Goal: Transaction & Acquisition: Purchase product/service

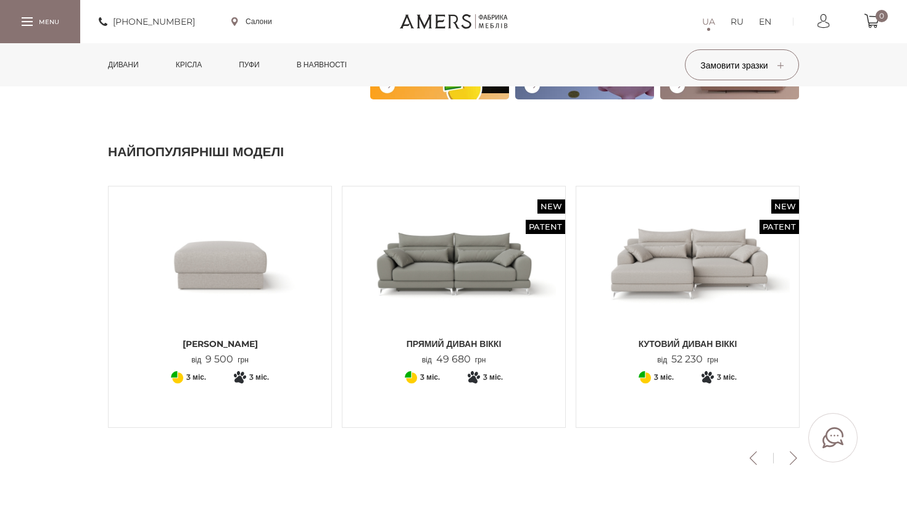
scroll to position [327, 0]
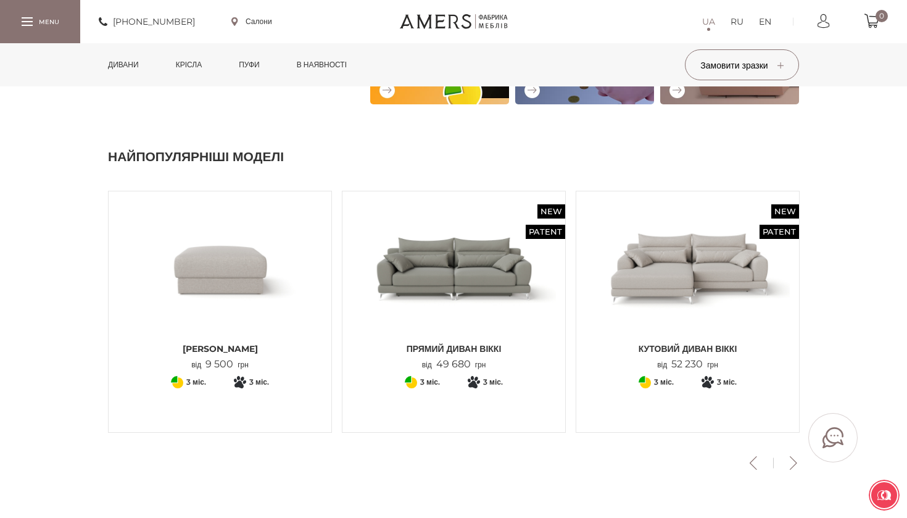
click at [792, 464] on button "Next" at bounding box center [793, 463] width 22 height 14
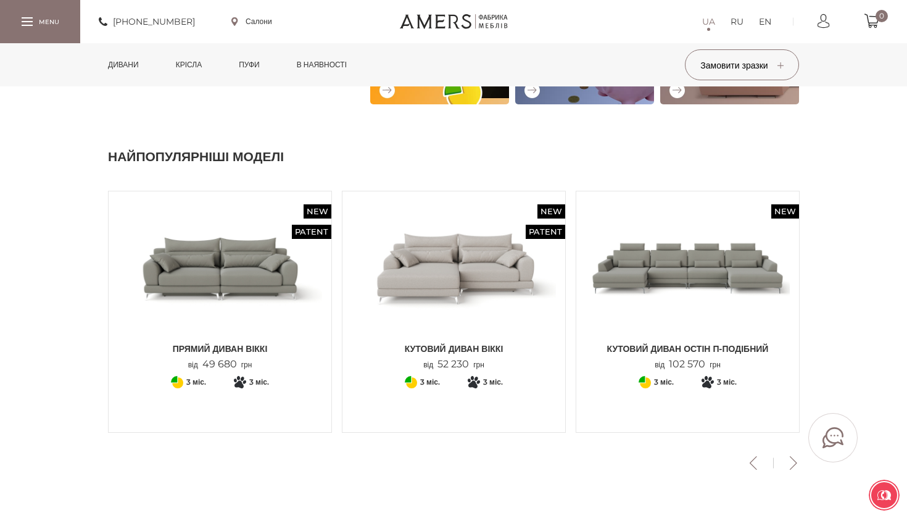
click at [792, 464] on button "Next" at bounding box center [793, 463] width 22 height 14
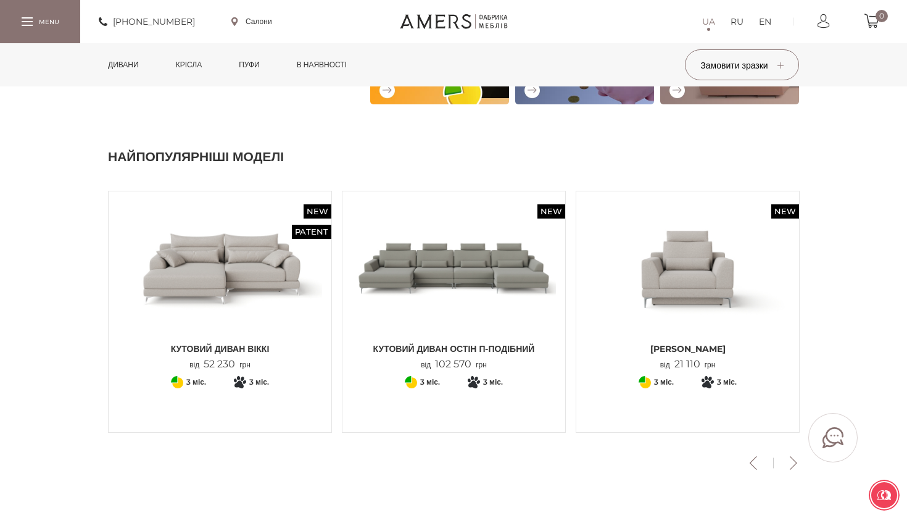
click at [792, 464] on button "Next" at bounding box center [793, 463] width 22 height 14
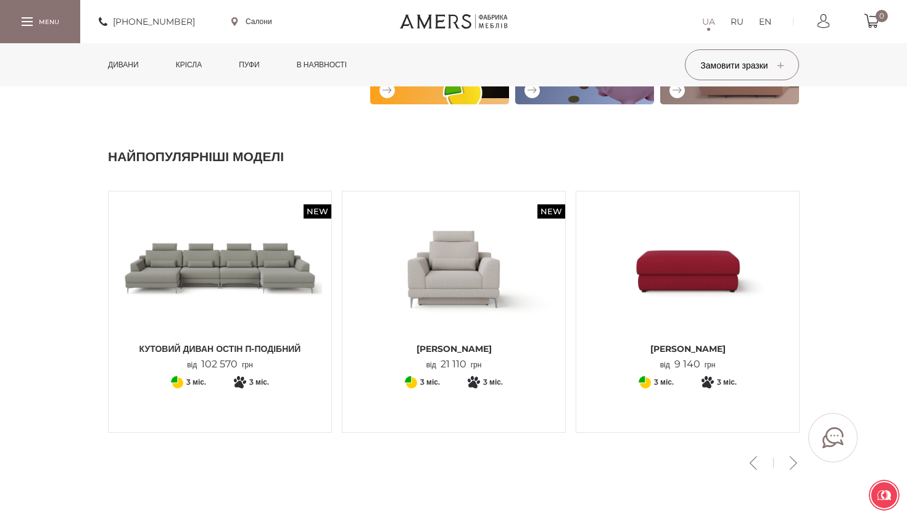
click at [792, 464] on button "Next" at bounding box center [793, 463] width 22 height 14
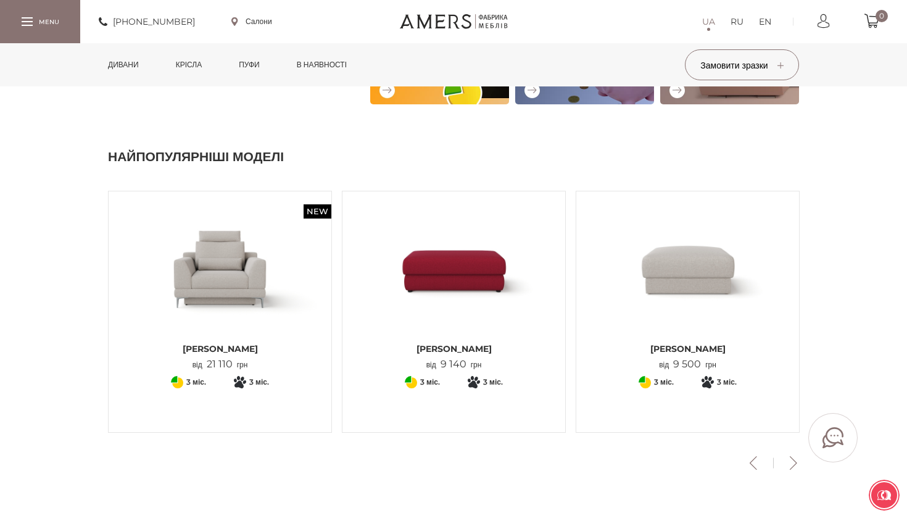
click at [792, 464] on button "Next" at bounding box center [793, 463] width 22 height 14
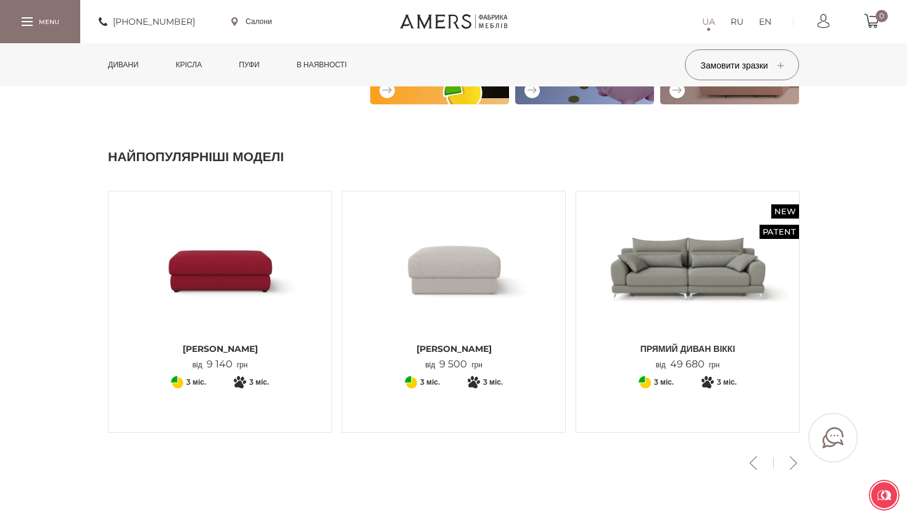
click at [792, 464] on button "Next" at bounding box center [793, 463] width 22 height 14
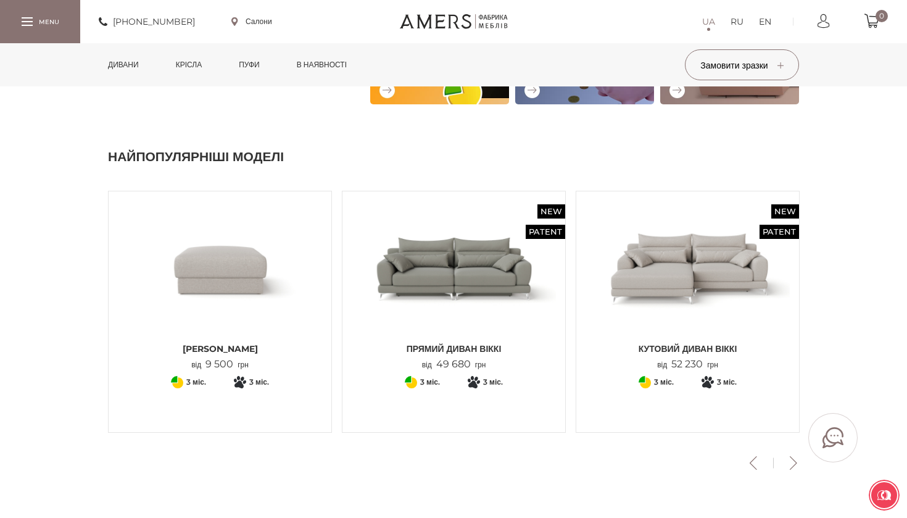
click at [792, 464] on button "Next" at bounding box center [793, 463] width 22 height 14
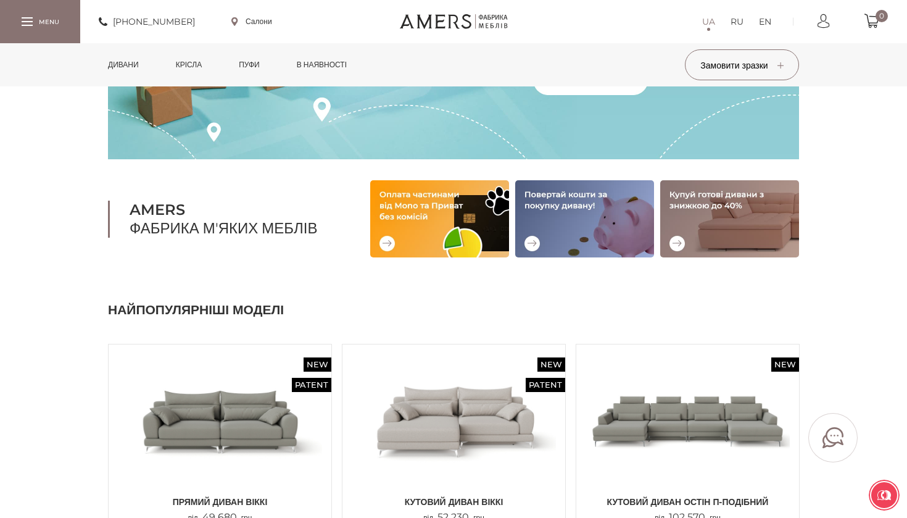
scroll to position [170, 0]
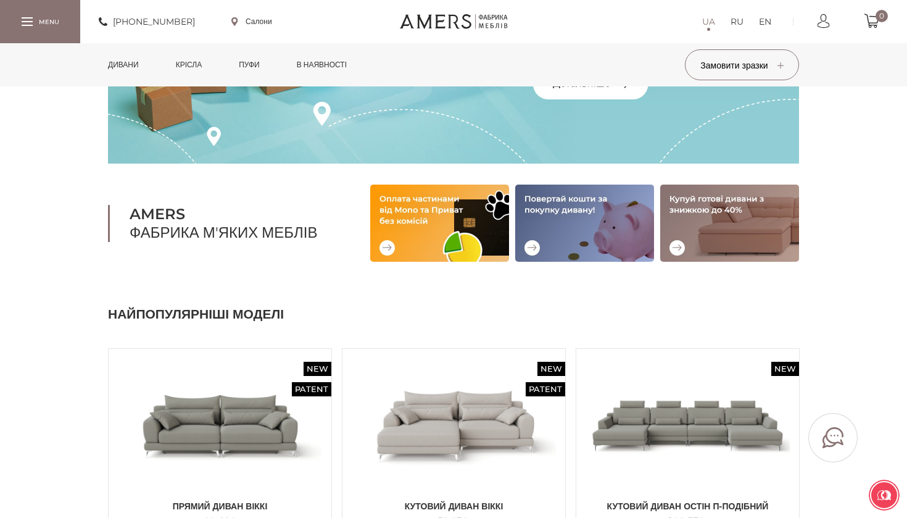
click at [126, 56] on link "Дивани" at bounding box center [123, 64] width 49 height 43
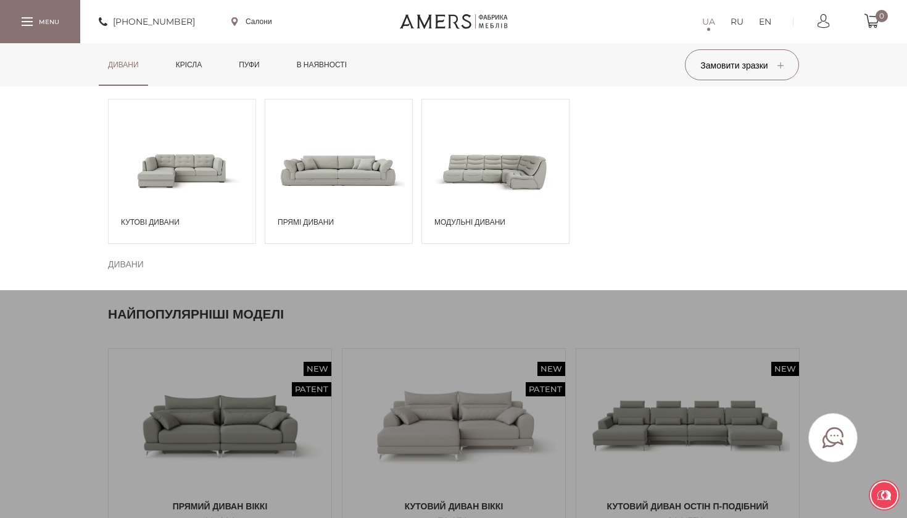
click at [328, 186] on span at bounding box center [338, 170] width 147 height 86
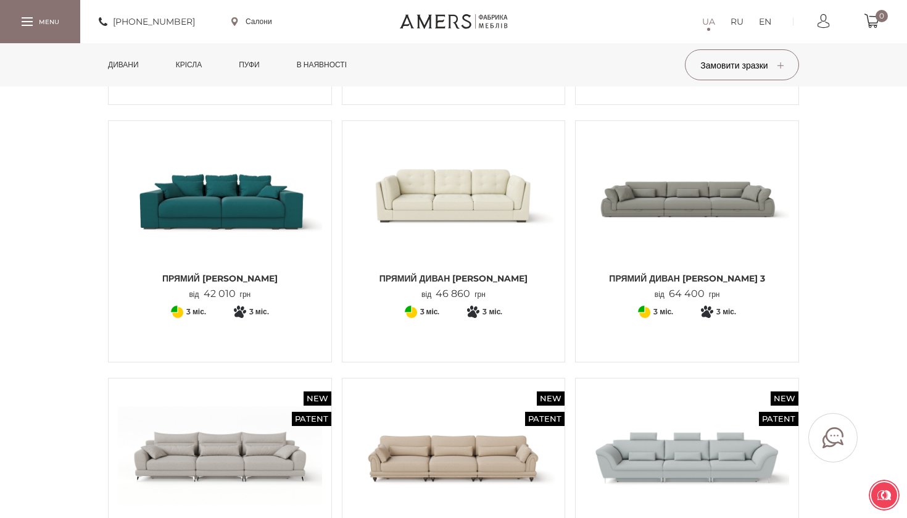
scroll to position [508, 0]
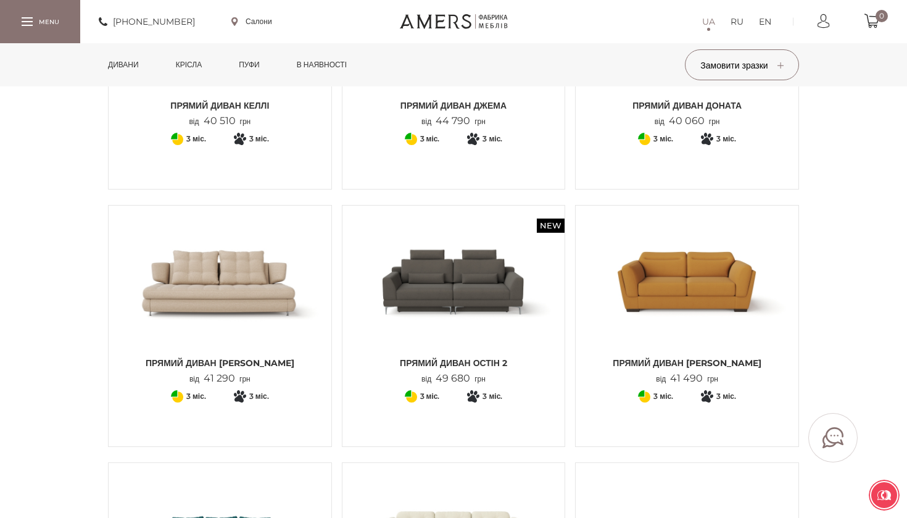
click at [35, 19] on div at bounding box center [40, 21] width 80 height 43
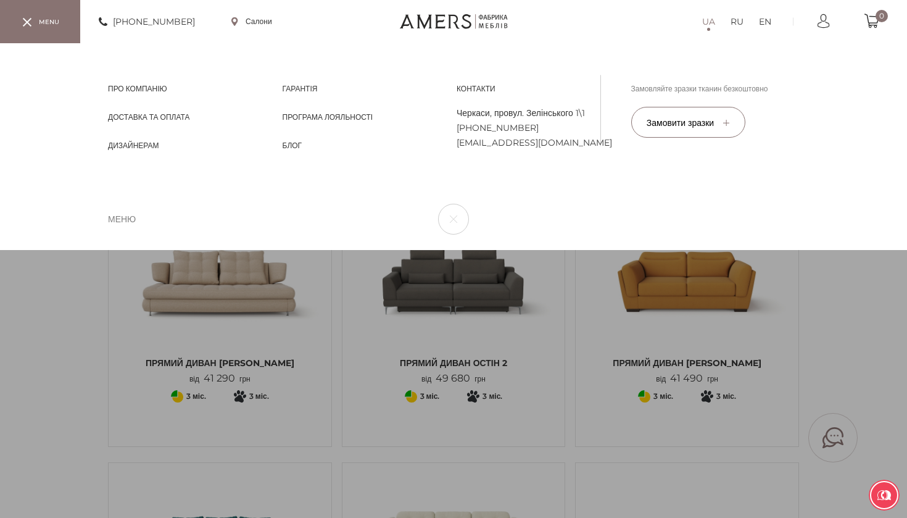
click at [62, 250] on div "UA RU EN Про компанію Про компанію Доставка та Оплата Доставка та Оплата Дизайн…" at bounding box center [453, 146] width 907 height 207
click at [78, 250] on div "UA RU EN Про компанію Про компанію Доставка та Оплата Доставка та Оплата Дизайн…" at bounding box center [453, 146] width 907 height 207
click at [850, 250] on div "UA RU EN Про компанію Про компанію Доставка та Оплата Доставка та Оплата Дизайн…" at bounding box center [453, 146] width 907 height 207
click at [457, 215] on button "button" at bounding box center [453, 219] width 31 height 31
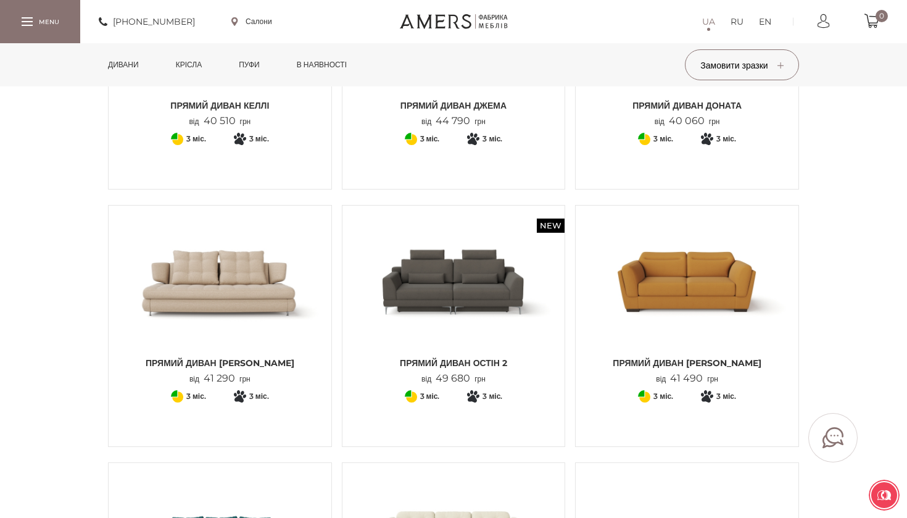
click at [436, 363] on span "Прямий диван ОСТІН 2" at bounding box center [454, 363] width 204 height 12
